Goal: Task Accomplishment & Management: Manage account settings

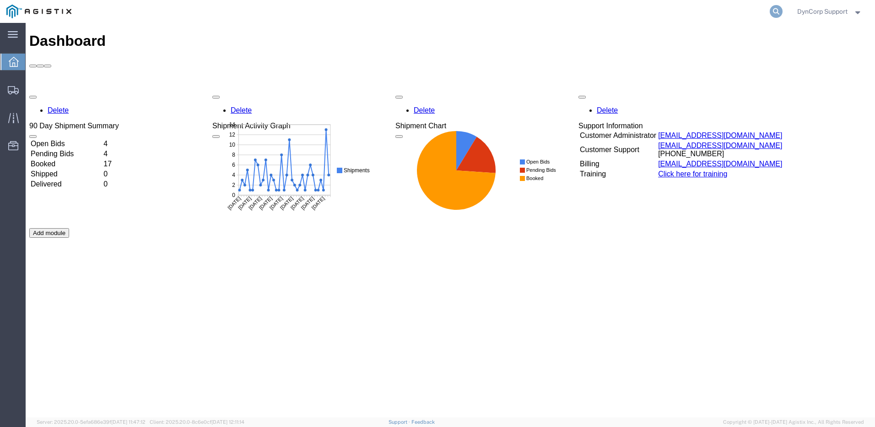
click at [777, 12] on icon at bounding box center [776, 11] width 13 height 13
click at [704, 12] on input "search" at bounding box center [631, 11] width 278 height 22
paste input "56295658"
type input "56295658"
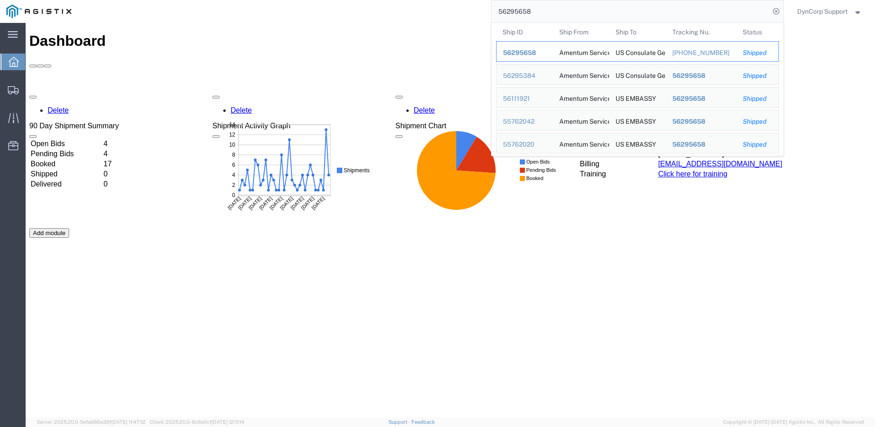
click at [506, 47] on td "Ship ID 56295658" at bounding box center [524, 51] width 57 height 21
click at [530, 58] on td "Ship ID 56295658" at bounding box center [524, 51] width 57 height 21
click at [525, 52] on span "56295658" at bounding box center [519, 52] width 33 height 7
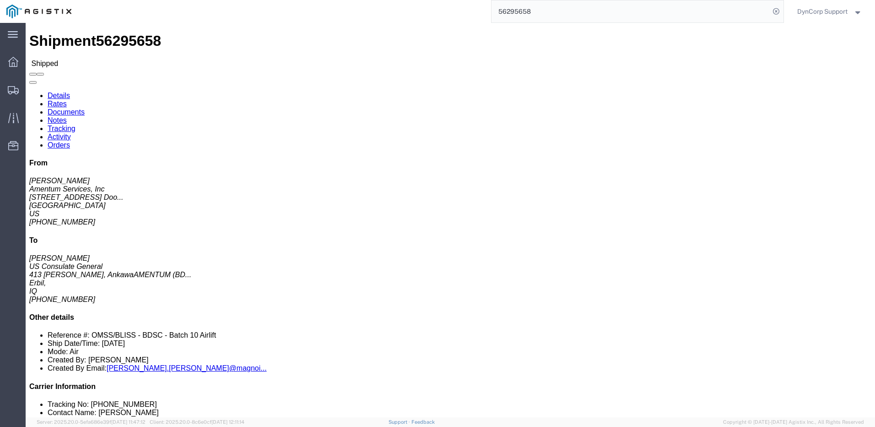
click div "Shipment Detail Ship From Amentum Services, Inc (Jason Martin) 4050 Valley View…"
click link "Tracking"
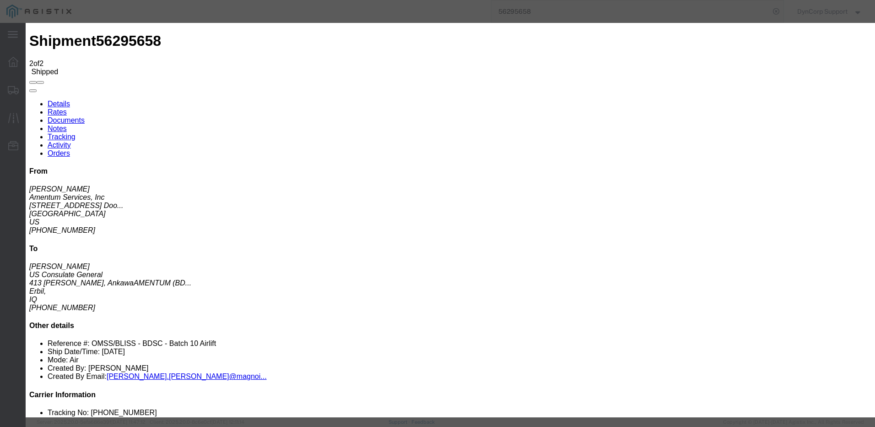
type input "10/07/2025"
type input "3:00 PM"
drag, startPoint x: 299, startPoint y: 121, endPoint x: 298, endPoint y: 114, distance: 7.4
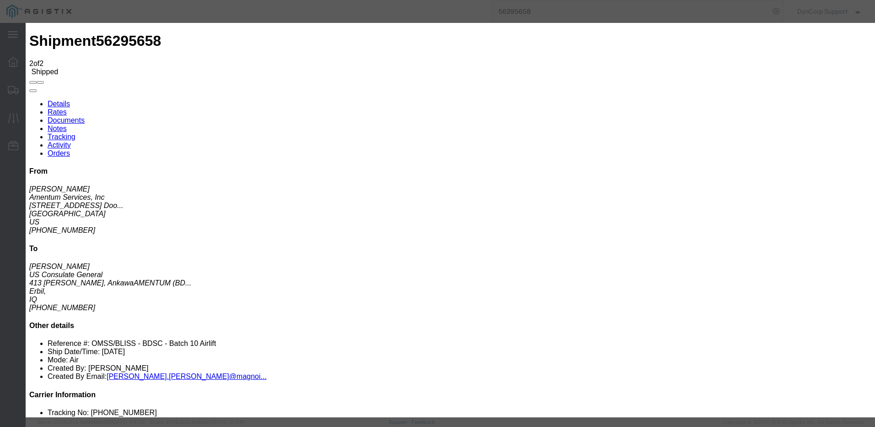
type input "10/04/2025"
type input "11:00 AM"
select select "DELIVRED"
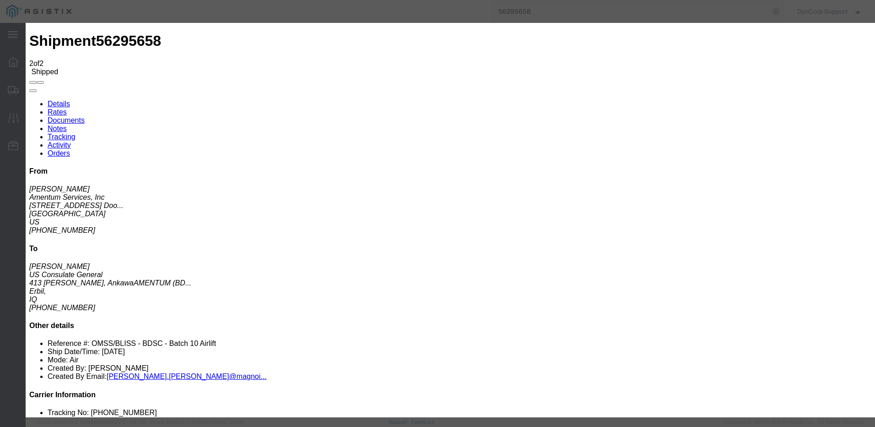
select select "{"pickupDeliveryInfoId": "121872133","pickupOrDelivery": "D","stopNum": "100","…"
select select "IQ"
type input "Erbil"
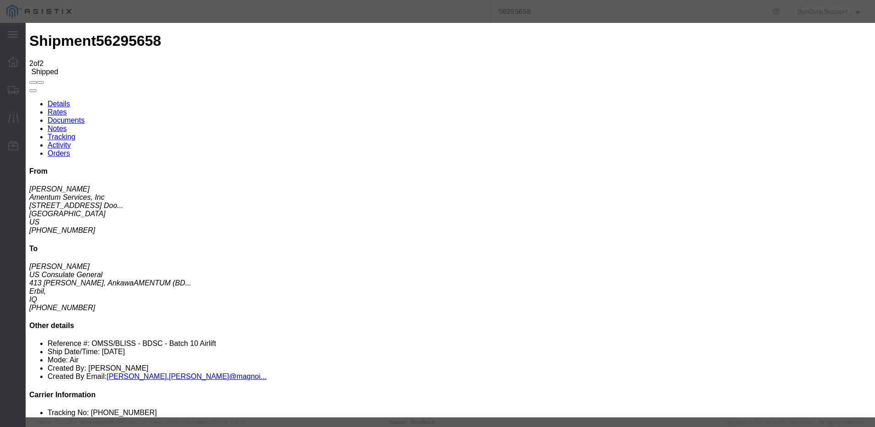
type input ":"
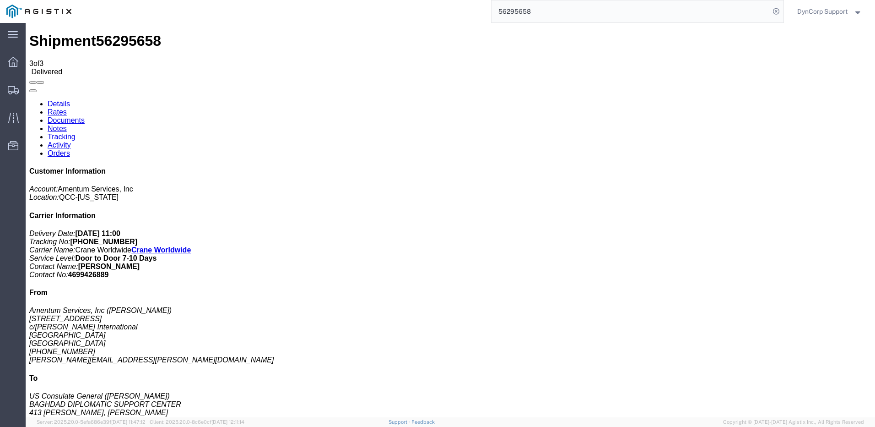
click at [67, 108] on link "Rates" at bounding box center [57, 112] width 19 height 8
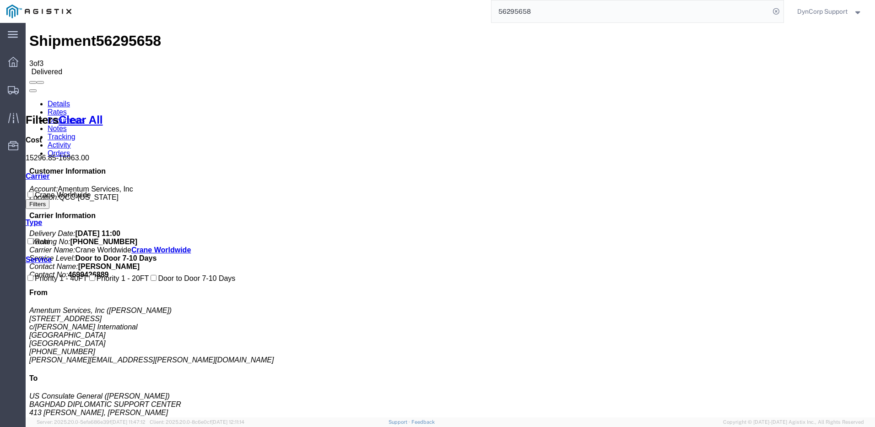
click at [55, 100] on link "Details" at bounding box center [59, 104] width 22 height 8
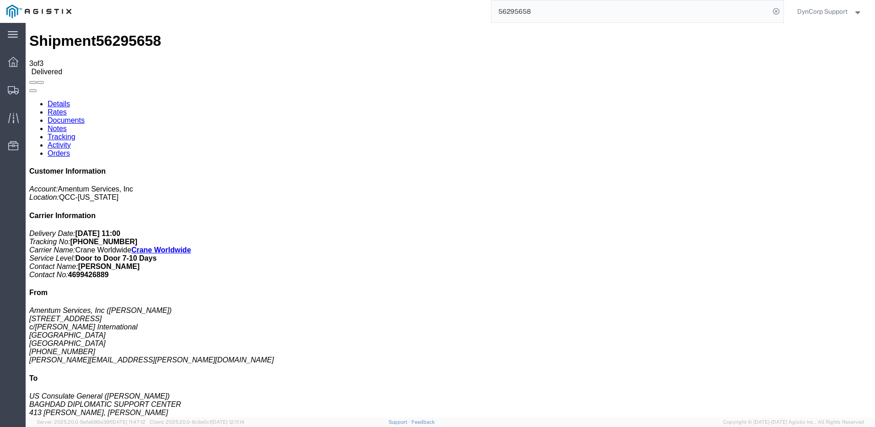
click link "Rates"
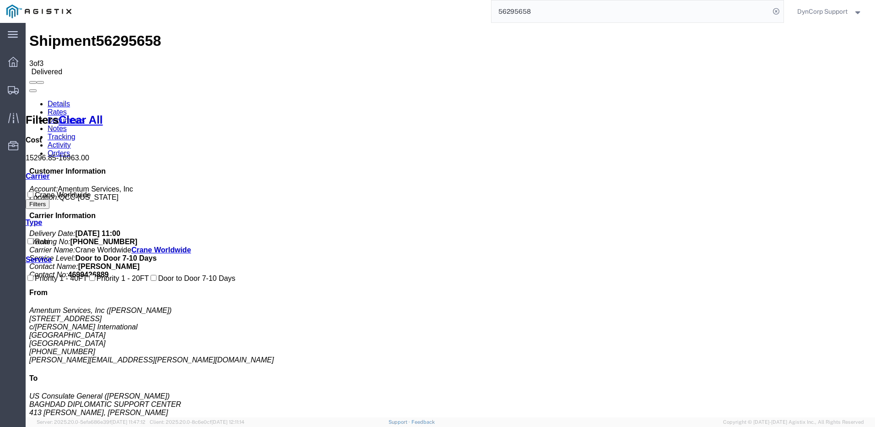
click at [48, 100] on link "Details" at bounding box center [59, 104] width 22 height 8
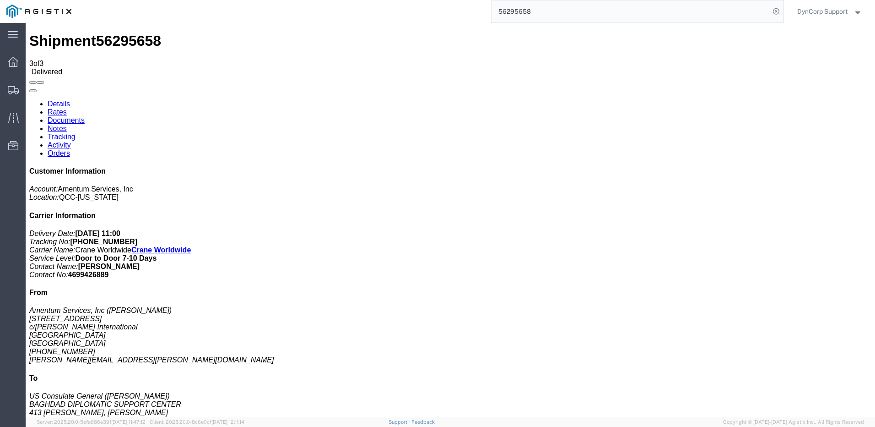
drag, startPoint x: 572, startPoint y: 120, endPoint x: 509, endPoint y: 110, distance: 64.0
click p "Shipment Id Number: OMSS/BLISS - BDSC - Batch 10 Airlift Department: BLiSS Depa…"
drag, startPoint x: 509, startPoint y: 109, endPoint x: 574, endPoint y: 118, distance: 65.6
click p "Shipment Id Number: OMSS/BLISS - BDSC - Batch 10 Airlift Department: BLiSS Depa…"
drag, startPoint x: 505, startPoint y: 108, endPoint x: 567, endPoint y: 122, distance: 63.9
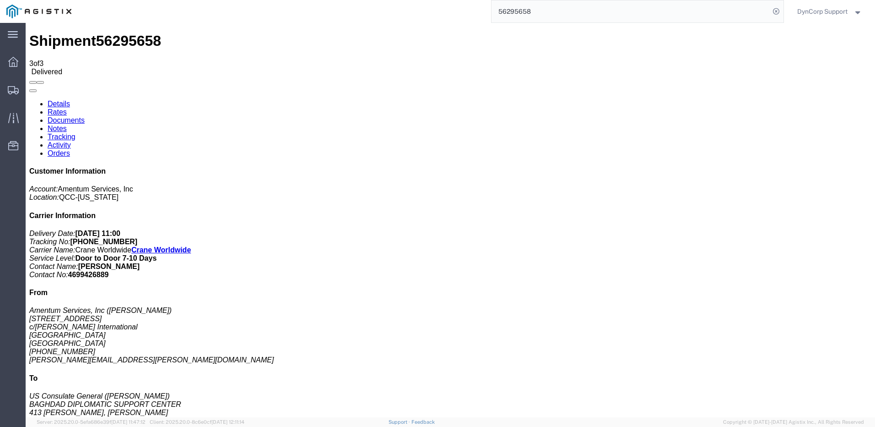
click div "References Shipment Id Number: OMSS/BLISS - BDSC - Batch 10 Airlift Department:…"
copy p "Department: BLiSS Department:"
click link "Rates"
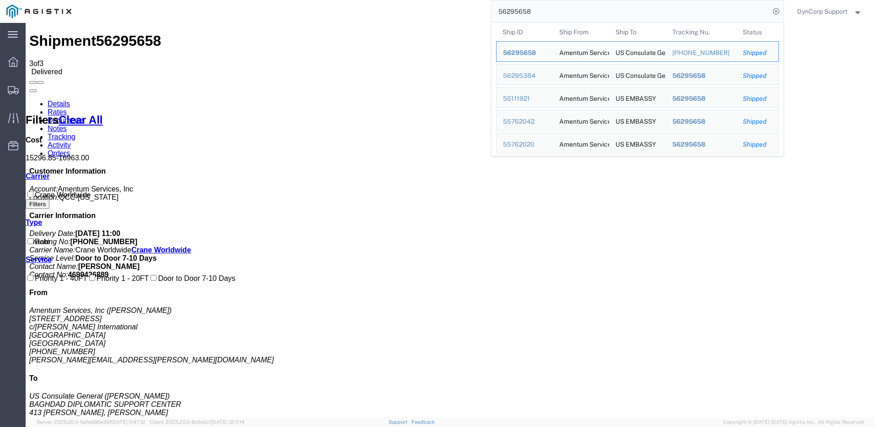
click at [732, 13] on input "56295658" at bounding box center [631, 11] width 278 height 22
drag, startPoint x: 566, startPoint y: 13, endPoint x: 371, endPoint y: 14, distance: 195.4
click at [371, 14] on div "56295658 Ship ID Ship From Ship To Tracking Nu. Status Ship ID 56295658 Ship Fr…" at bounding box center [431, 11] width 706 height 23
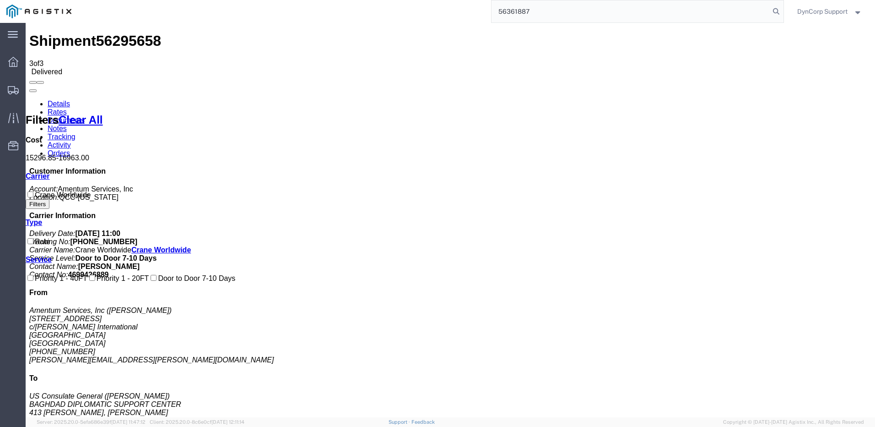
type input "56361887"
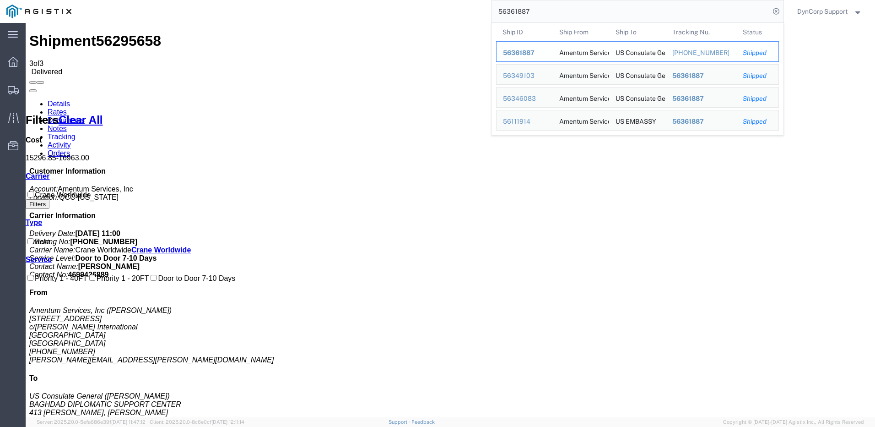
click at [537, 50] on div "56361887" at bounding box center [524, 53] width 43 height 10
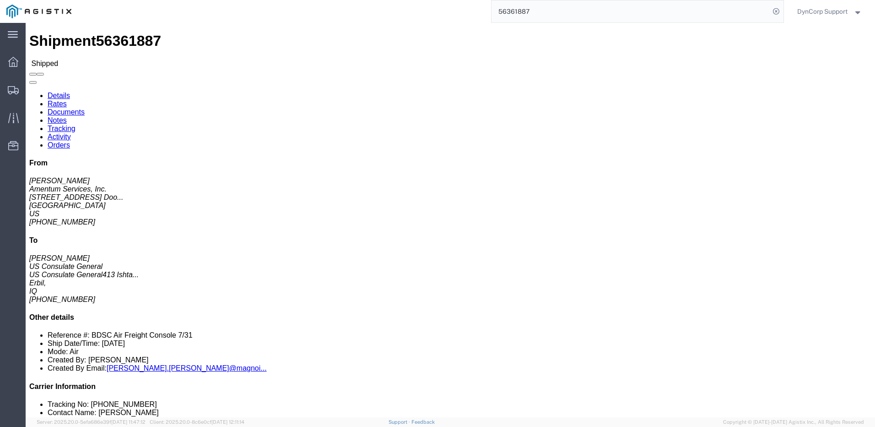
click link "Activity"
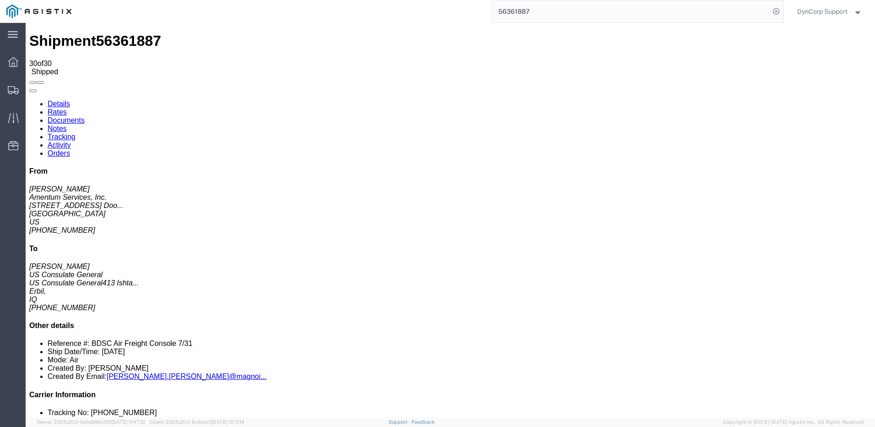
click at [76, 133] on link "Tracking" at bounding box center [62, 137] width 28 height 8
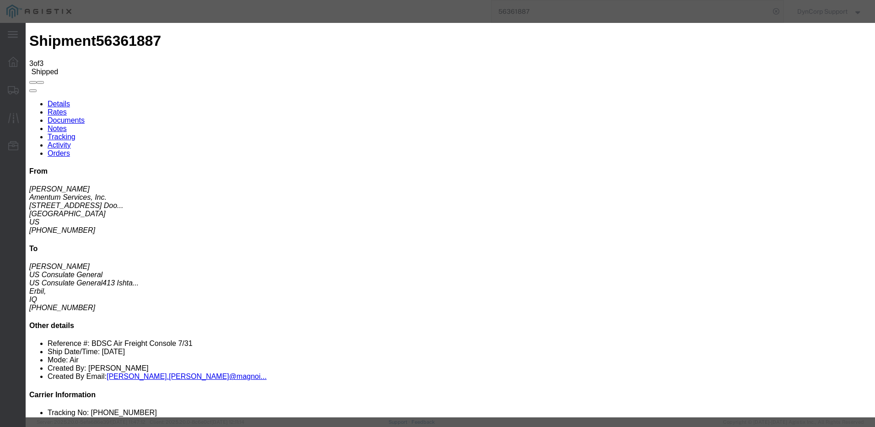
type input "10/07/2025"
type input "4:00 PM"
type input "10/04/2025"
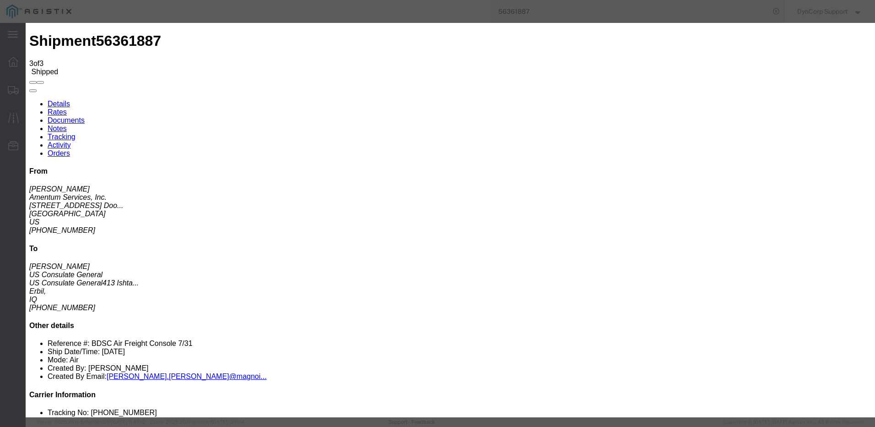
type input "12:00 PM"
select select "DELIVRED"
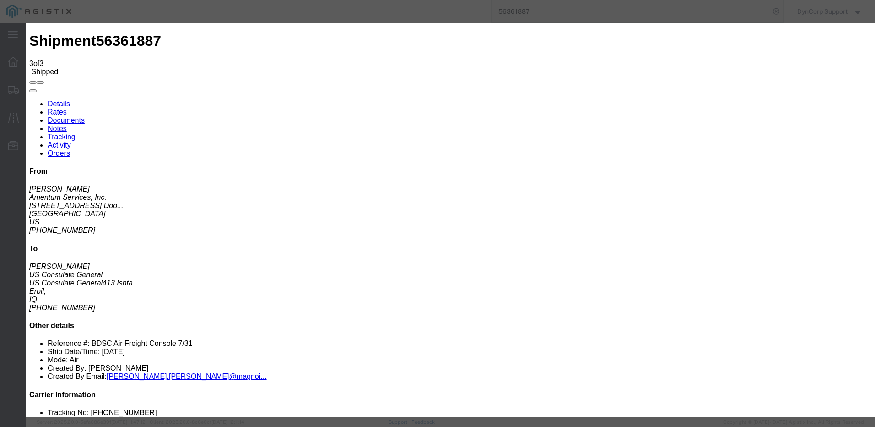
select select "{"pickupDeliveryInfoId": "122007024","pickupOrDelivery": "D","stopNum": "100","…"
select select "IQ"
type input "Erbil"
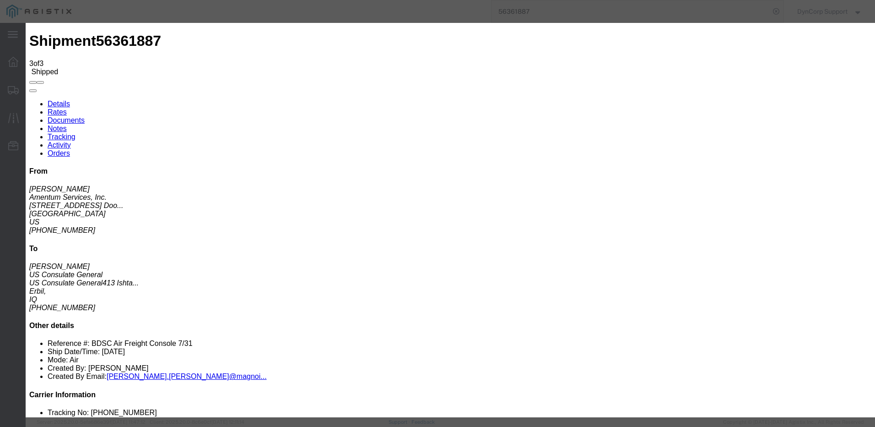
type input "M"
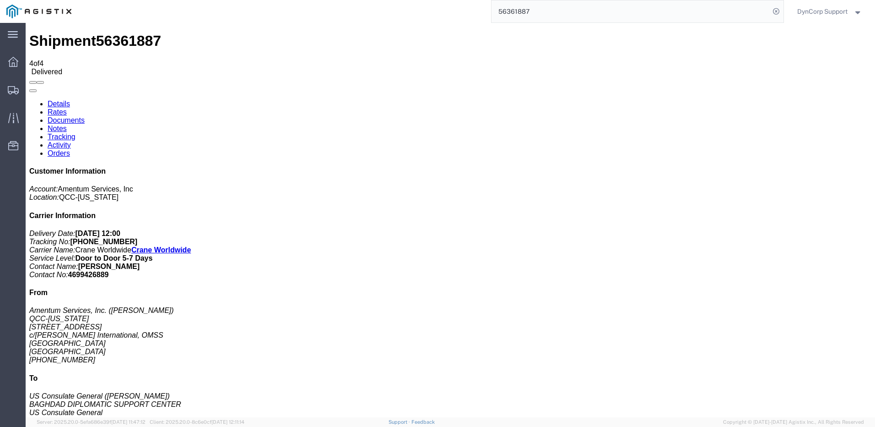
click at [114, 33] on span "56361887" at bounding box center [128, 40] width 65 height 16
copy span "56361887"
drag, startPoint x: 97, startPoint y: 389, endPoint x: 114, endPoint y: 365, distance: 29.3
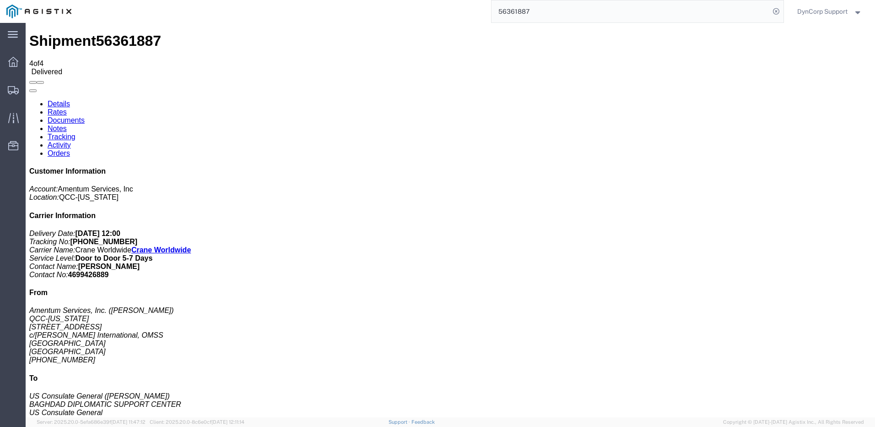
click at [67, 108] on link "Rates" at bounding box center [57, 112] width 19 height 8
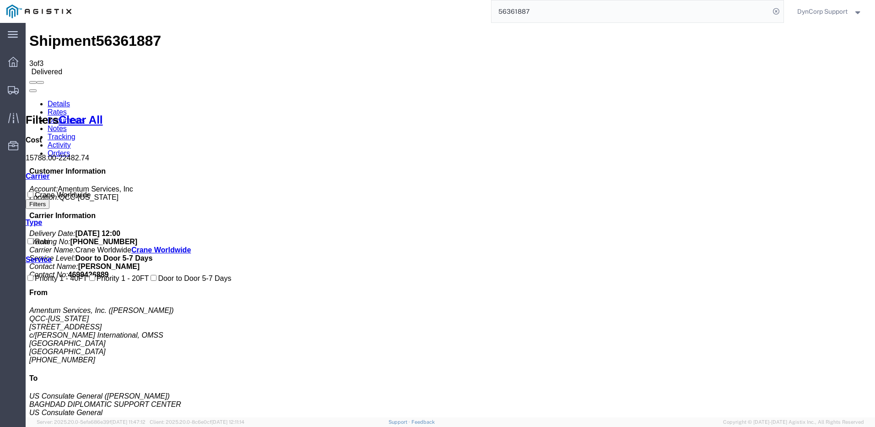
click at [52, 100] on link "Details" at bounding box center [59, 104] width 22 height 8
